Goal: Leave review/rating

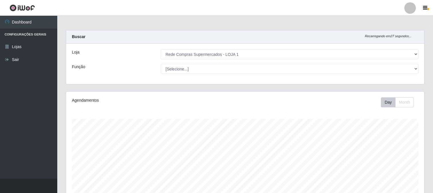
select select "158"
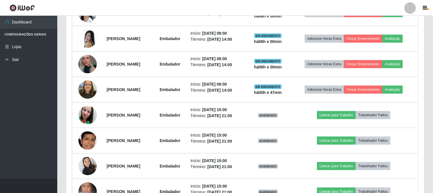
scroll to position [119, 358]
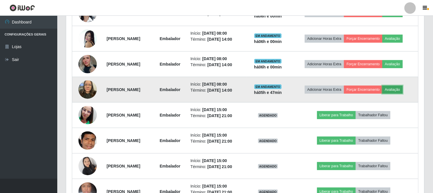
click at [403, 88] on button "Avaliação" at bounding box center [392, 90] width 20 height 8
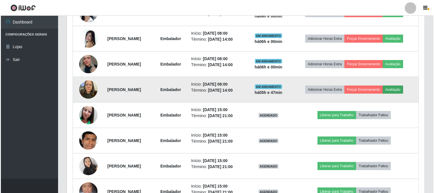
scroll to position [119, 354]
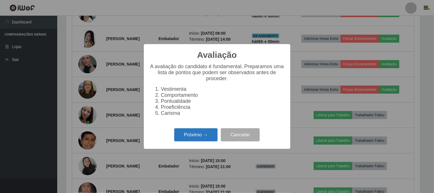
click at [188, 135] on button "Próximo →" at bounding box center [196, 134] width 44 height 13
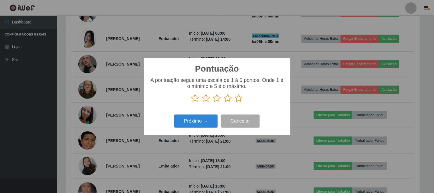
click at [241, 99] on icon at bounding box center [239, 98] width 8 height 9
click at [235, 103] on input "radio" at bounding box center [235, 103] width 0 height 0
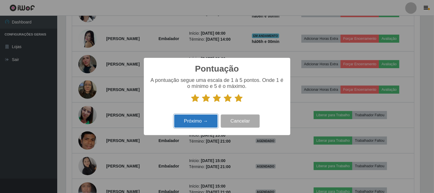
click at [183, 119] on button "Próximo →" at bounding box center [196, 121] width 44 height 13
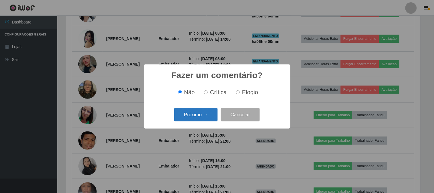
click at [186, 121] on button "Próximo →" at bounding box center [196, 114] width 44 height 13
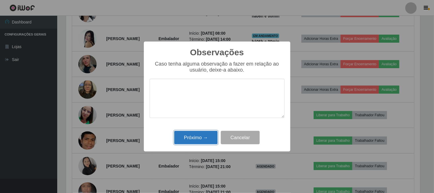
click at [199, 140] on button "Próximo →" at bounding box center [196, 137] width 44 height 13
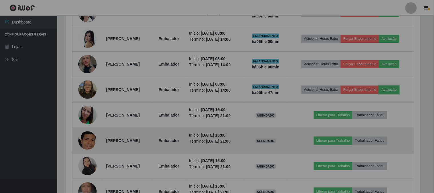
scroll to position [119, 358]
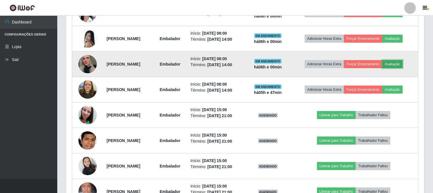
click at [400, 62] on button "Avaliação" at bounding box center [392, 64] width 20 height 8
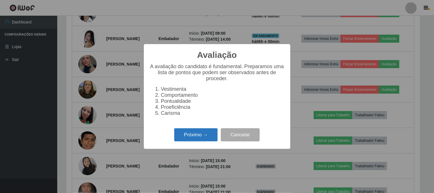
click at [205, 131] on button "Próximo →" at bounding box center [196, 134] width 44 height 13
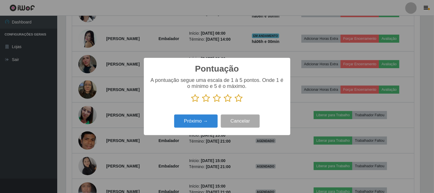
scroll to position [286290, 286054]
click at [239, 101] on icon at bounding box center [239, 98] width 8 height 9
click at [235, 103] on input "radio" at bounding box center [235, 103] width 0 height 0
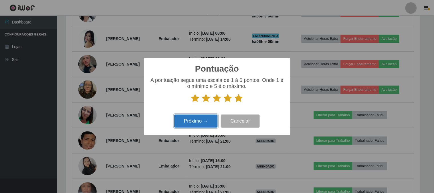
click at [208, 119] on button "Próximo →" at bounding box center [196, 121] width 44 height 13
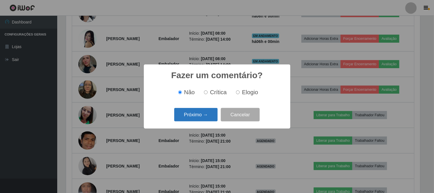
click at [209, 117] on button "Próximo →" at bounding box center [196, 114] width 44 height 13
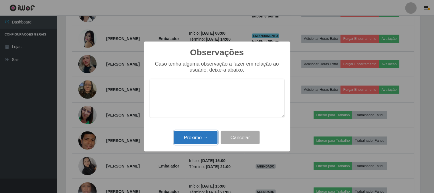
click at [209, 134] on button "Próximo →" at bounding box center [196, 137] width 44 height 13
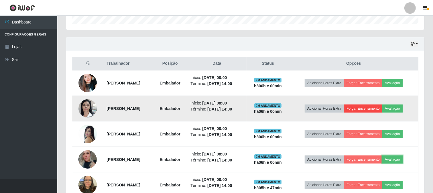
scroll to position [213, 0]
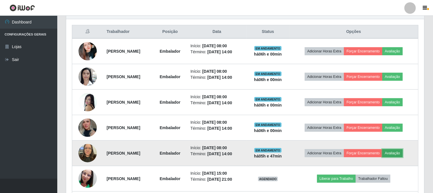
click at [403, 157] on button "Avaliação" at bounding box center [392, 153] width 20 height 8
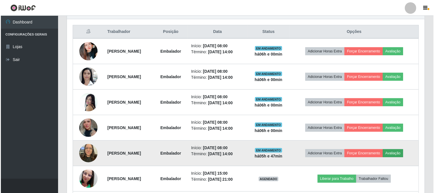
scroll to position [119, 354]
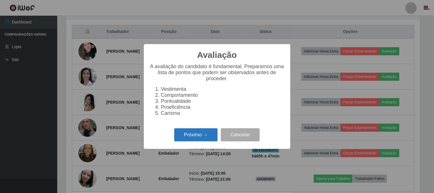
click at [202, 135] on button "Próximo →" at bounding box center [196, 134] width 44 height 13
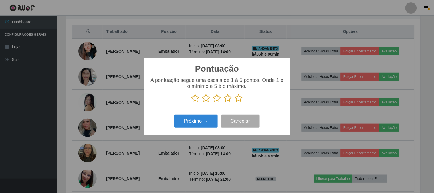
scroll to position [286290, 286054]
click at [242, 99] on icon at bounding box center [239, 98] width 8 height 9
click at [235, 103] on input "radio" at bounding box center [235, 103] width 0 height 0
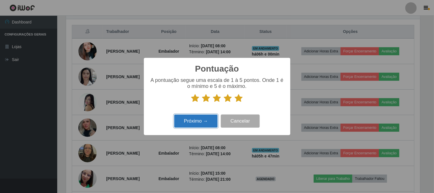
click at [205, 121] on button "Próximo →" at bounding box center [196, 121] width 44 height 13
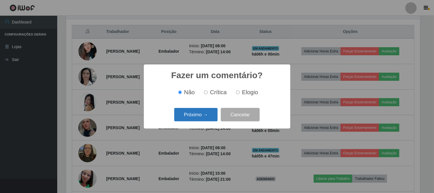
click at [208, 121] on button "Próximo →" at bounding box center [196, 114] width 44 height 13
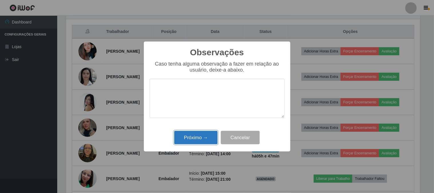
click at [209, 136] on button "Próximo →" at bounding box center [196, 137] width 44 height 13
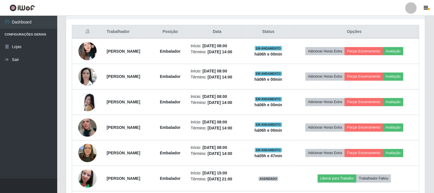
scroll to position [119, 358]
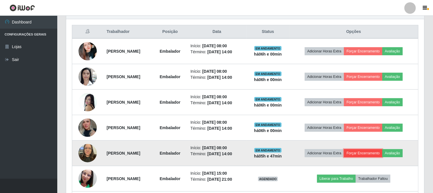
click at [360, 155] on button "Forçar Encerramento" at bounding box center [363, 153] width 38 height 8
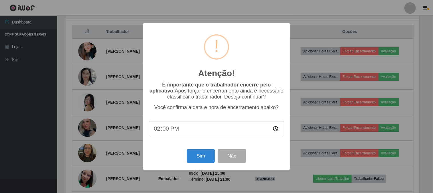
scroll to position [119, 354]
click at [196, 159] on button "Sim" at bounding box center [202, 155] width 28 height 13
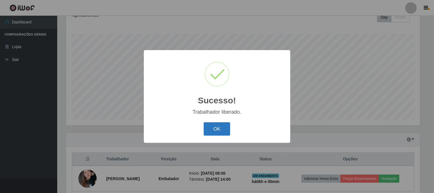
click at [218, 131] on button "OK" at bounding box center [217, 128] width 27 height 13
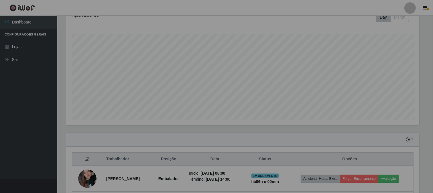
scroll to position [0, 0]
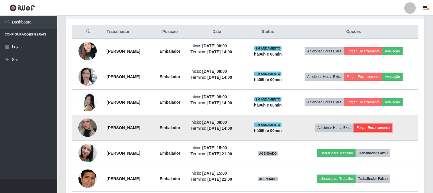
click at [384, 131] on button "Forçar Encerramento" at bounding box center [373, 128] width 38 height 8
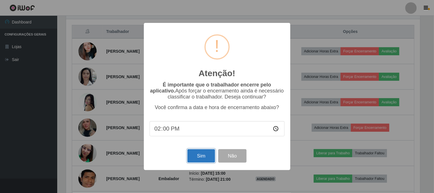
click at [211, 162] on button "Sim" at bounding box center [202, 155] width 28 height 13
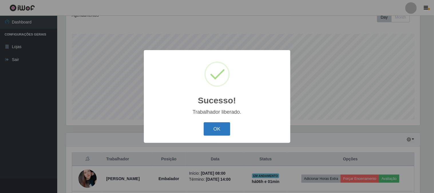
click at [207, 131] on button "OK" at bounding box center [217, 128] width 27 height 13
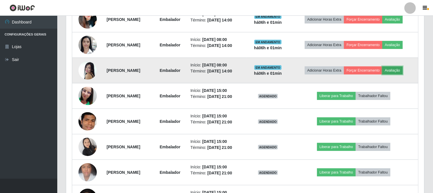
click at [394, 70] on button "Avaliação" at bounding box center [392, 70] width 20 height 8
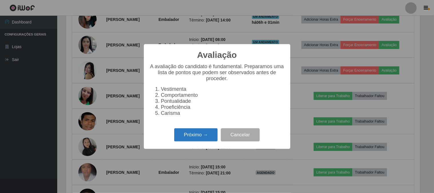
click at [195, 132] on button "Próximo →" at bounding box center [196, 134] width 44 height 13
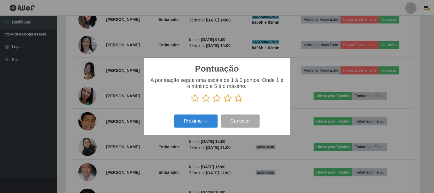
click at [241, 101] on icon at bounding box center [239, 98] width 8 height 9
click at [235, 103] on input "radio" at bounding box center [235, 103] width 0 height 0
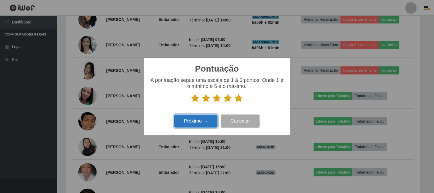
click at [213, 121] on button "Próximo →" at bounding box center [196, 121] width 44 height 13
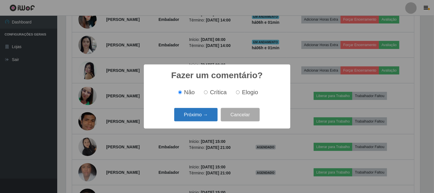
click at [213, 116] on button "Próximo →" at bounding box center [196, 114] width 44 height 13
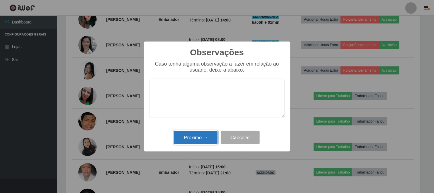
click at [208, 135] on button "Próximo →" at bounding box center [196, 137] width 44 height 13
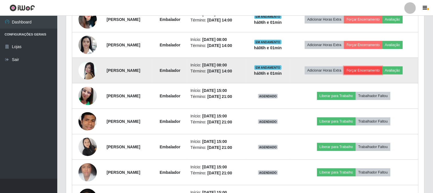
click at [361, 70] on button "Forçar Encerramento" at bounding box center [363, 70] width 38 height 8
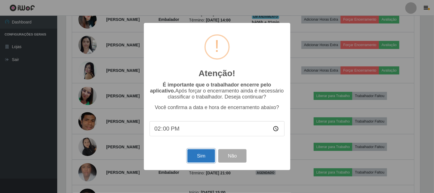
click at [203, 154] on button "Sim" at bounding box center [202, 155] width 28 height 13
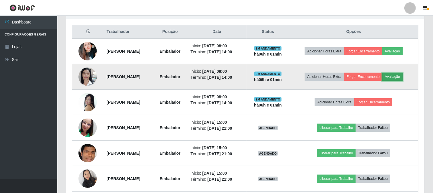
click at [397, 80] on button "Avaliação" at bounding box center [392, 77] width 20 height 8
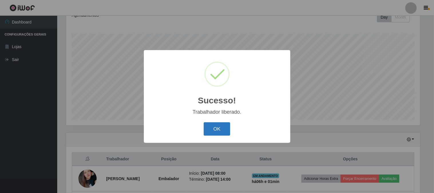
click at [225, 133] on button "OK" at bounding box center [217, 128] width 27 height 13
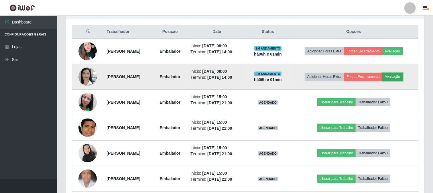
click at [403, 77] on button "Avaliação" at bounding box center [392, 77] width 20 height 8
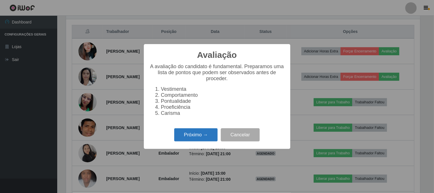
click at [213, 133] on button "Próximo →" at bounding box center [196, 134] width 44 height 13
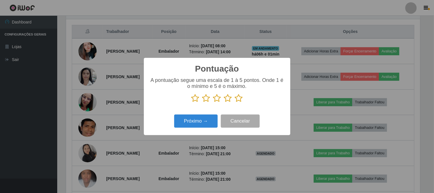
click at [241, 97] on icon at bounding box center [239, 98] width 8 height 9
click at [235, 103] on input "radio" at bounding box center [235, 103] width 0 height 0
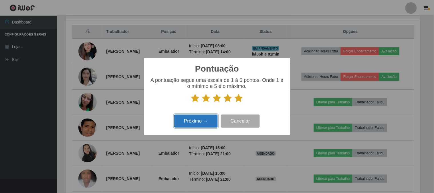
click at [210, 115] on button "Próximo →" at bounding box center [196, 121] width 44 height 13
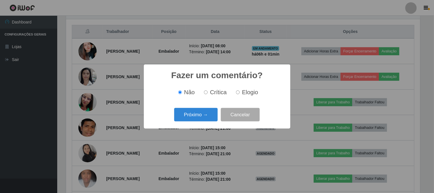
click at [210, 115] on button "Próximo →" at bounding box center [196, 114] width 44 height 13
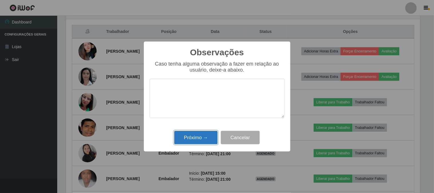
click at [199, 135] on button "Próximo →" at bounding box center [196, 137] width 44 height 13
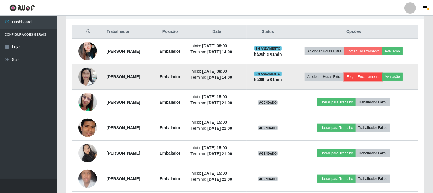
click at [379, 77] on button "Forçar Encerramento" at bounding box center [363, 77] width 38 height 8
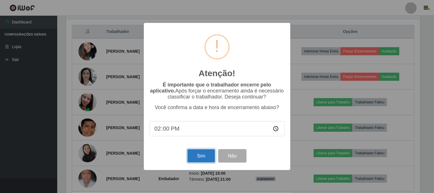
click at [194, 150] on button "Sim" at bounding box center [202, 155] width 28 height 13
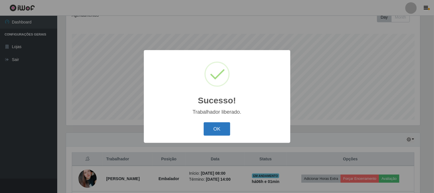
click at [218, 131] on button "OK" at bounding box center [217, 128] width 27 height 13
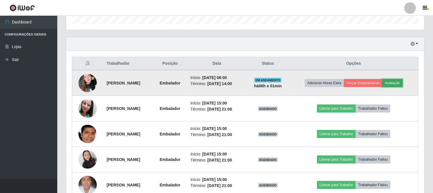
click at [403, 82] on button "Avaliação" at bounding box center [392, 83] width 20 height 8
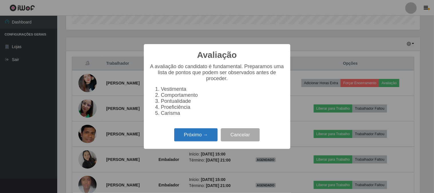
click at [211, 130] on button "Próximo →" at bounding box center [196, 134] width 44 height 13
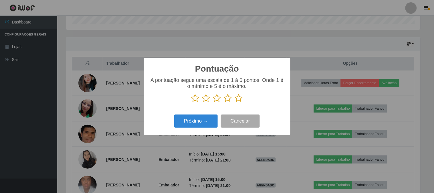
click at [241, 97] on icon at bounding box center [239, 98] width 8 height 9
click at [235, 103] on input "radio" at bounding box center [235, 103] width 0 height 0
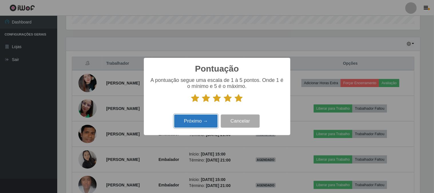
click at [198, 123] on button "Próximo →" at bounding box center [196, 121] width 44 height 13
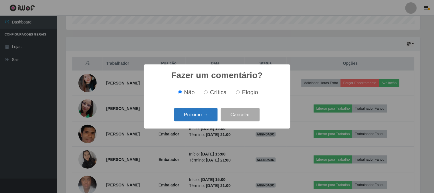
click at [201, 119] on button "Próximo →" at bounding box center [196, 114] width 44 height 13
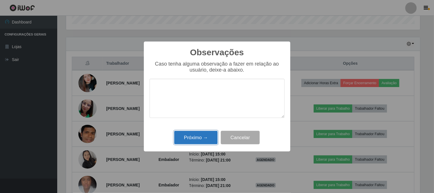
click at [209, 134] on button "Próximo →" at bounding box center [196, 137] width 44 height 13
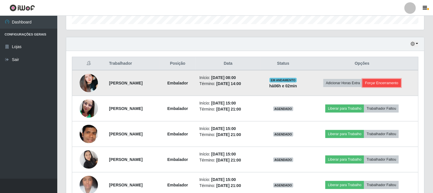
click at [397, 81] on button "Forçar Encerramento" at bounding box center [382, 83] width 38 height 8
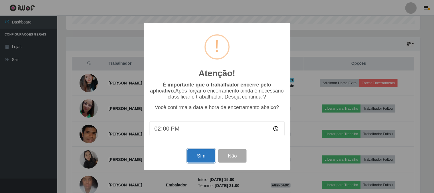
click at [202, 155] on button "Sim" at bounding box center [202, 155] width 28 height 13
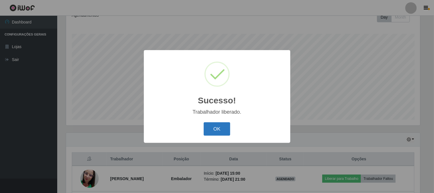
click at [217, 133] on button "OK" at bounding box center [217, 128] width 27 height 13
